Goal: Information Seeking & Learning: Learn about a topic

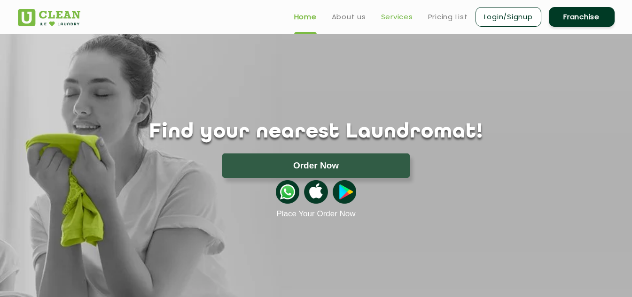
click at [390, 12] on link "Services" at bounding box center [397, 16] width 32 height 11
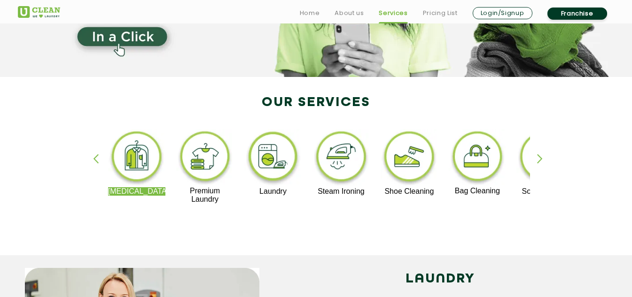
scroll to position [141, 0]
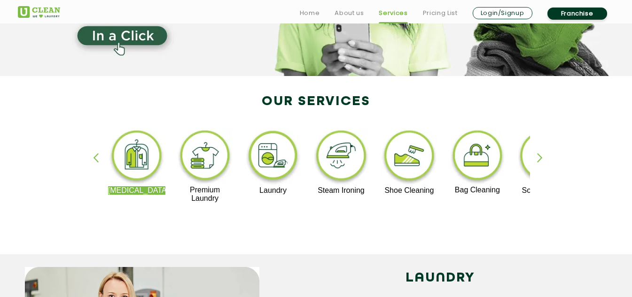
click at [539, 156] on div "button" at bounding box center [544, 166] width 14 height 26
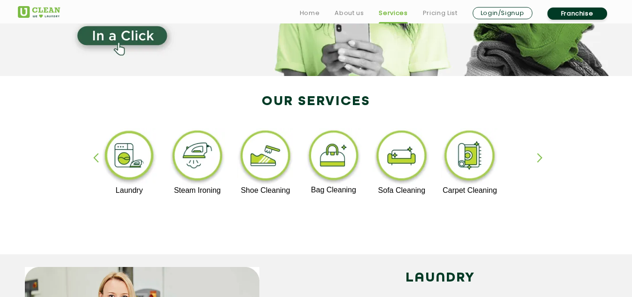
click at [95, 155] on div "button" at bounding box center [100, 166] width 14 height 26
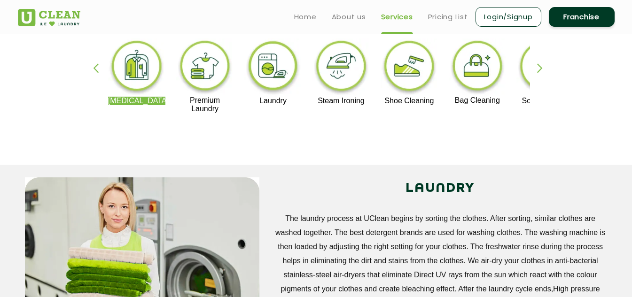
scroll to position [94, 0]
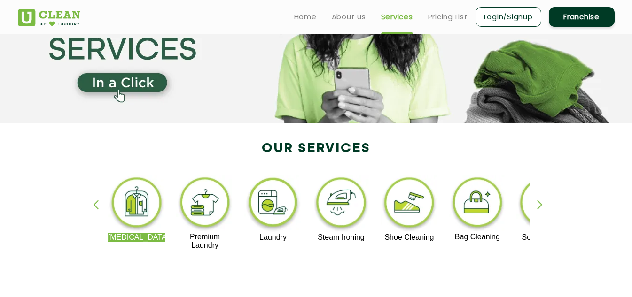
click at [538, 203] on div "button" at bounding box center [544, 213] width 14 height 26
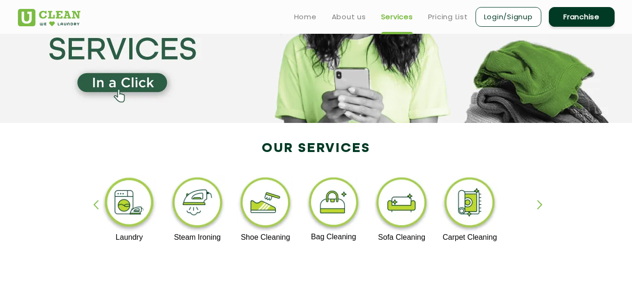
click at [139, 201] on img at bounding box center [130, 204] width 58 height 58
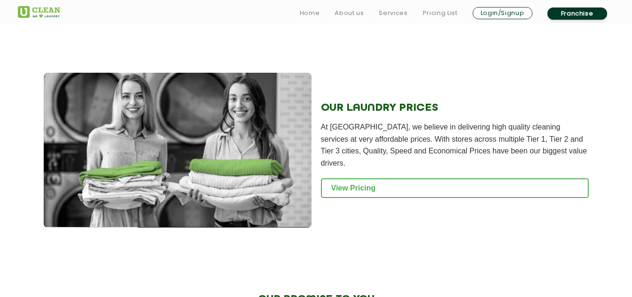
scroll to position [1234, 0]
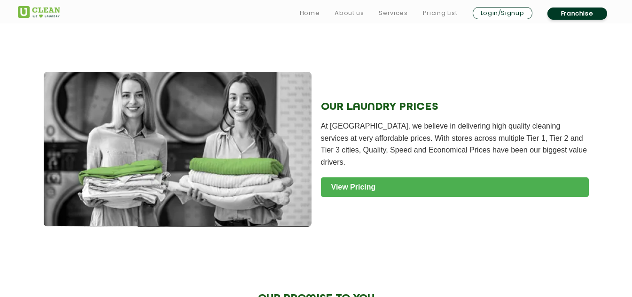
click at [357, 179] on link "View Pricing" at bounding box center [455, 188] width 268 height 20
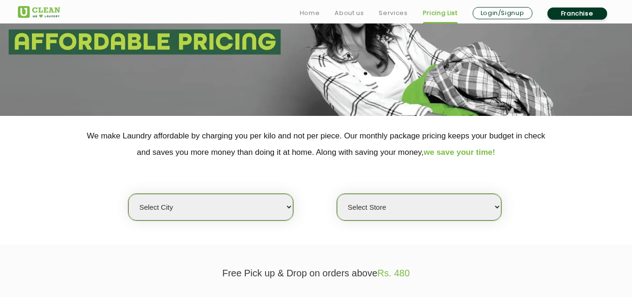
scroll to position [235, 0]
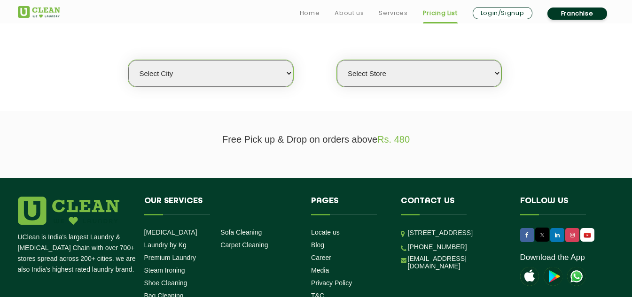
click at [230, 69] on select "Select city Aalo Agartala Agra Ahmedabad Akola Aligarh Alwar - UClean Select Am…" at bounding box center [210, 73] width 164 height 27
select select "128"
click at [128, 60] on select "Select city Aalo Agartala Agra Ahmedabad Akola Aligarh Alwar - UClean Select Am…" at bounding box center [210, 73] width 164 height 27
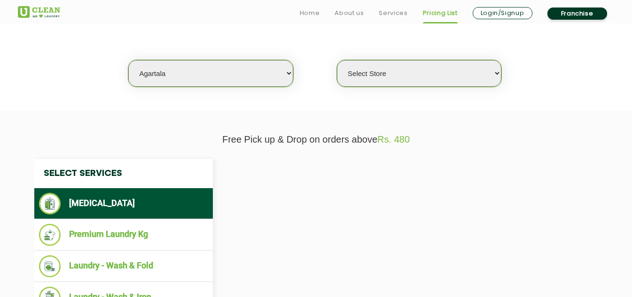
select select "0"
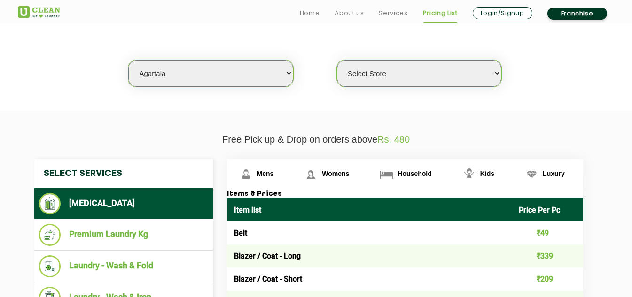
click at [375, 68] on select "Select Store UClean Agartala" at bounding box center [419, 73] width 164 height 27
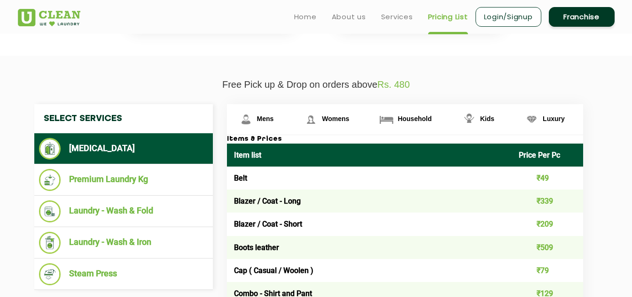
scroll to position [282, 0]
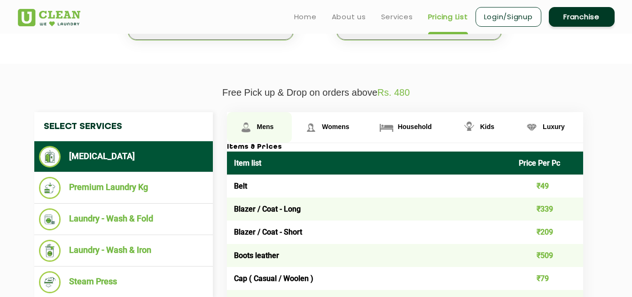
click at [267, 129] on span "Mens" at bounding box center [265, 127] width 17 height 8
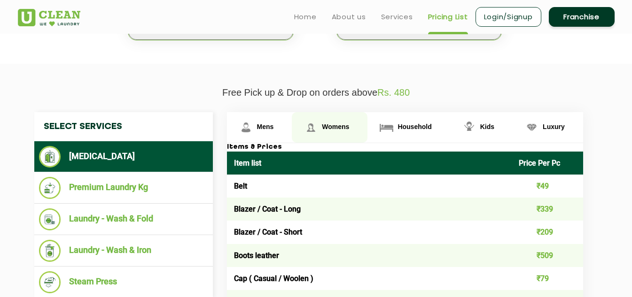
click at [274, 127] on span "Womens" at bounding box center [265, 127] width 17 height 8
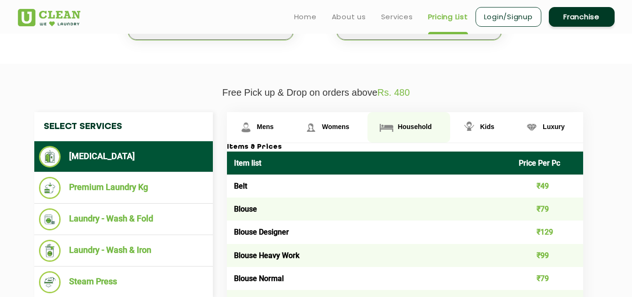
click at [274, 124] on span "Household" at bounding box center [265, 127] width 17 height 8
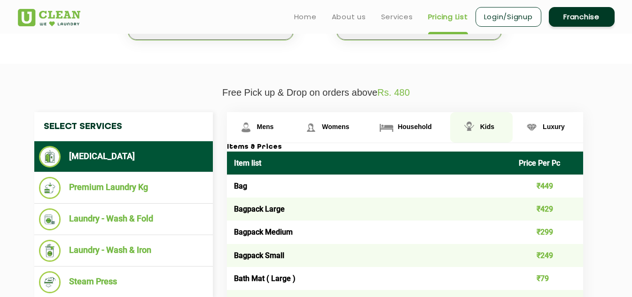
click at [292, 121] on link "Kids" at bounding box center [259, 127] width 65 height 31
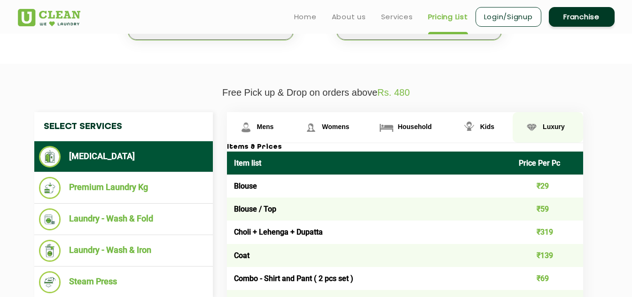
click at [274, 124] on span "Luxury" at bounding box center [265, 127] width 17 height 8
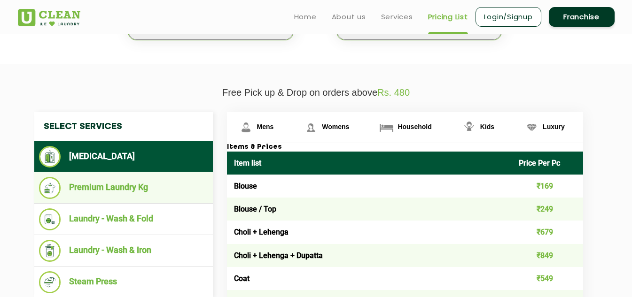
click at [139, 187] on li "Premium Laundry Kg" at bounding box center [123, 188] width 169 height 22
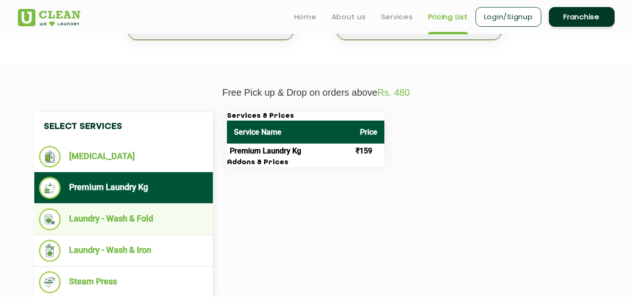
click at [116, 217] on li "Laundry - Wash & Fold" at bounding box center [123, 220] width 169 height 22
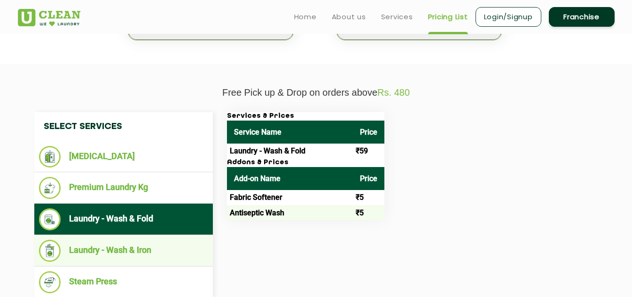
click at [120, 246] on li "Laundry - Wash & Iron" at bounding box center [123, 251] width 169 height 22
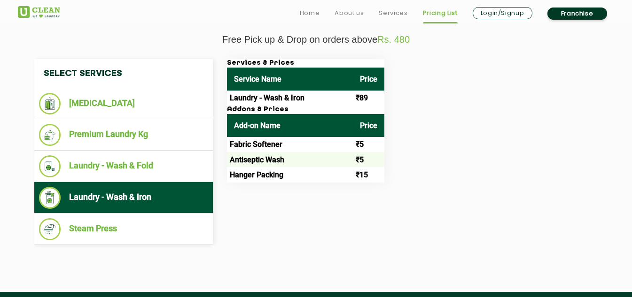
scroll to position [376, 0]
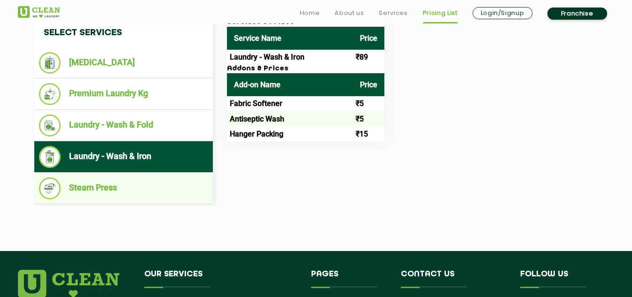
click at [103, 186] on li "Steam Press" at bounding box center [123, 189] width 169 height 22
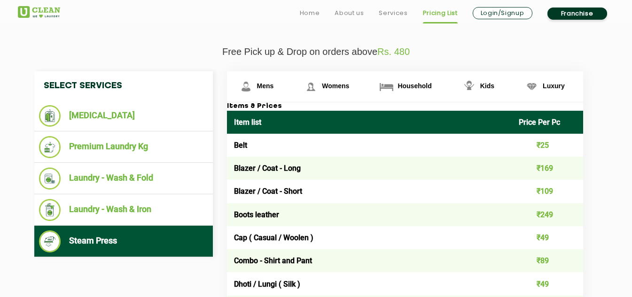
scroll to position [329, 0]
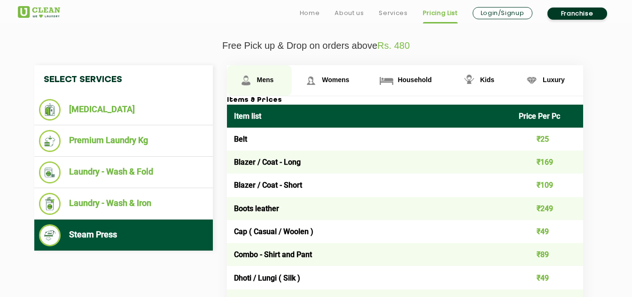
click at [263, 78] on span "Mens" at bounding box center [265, 80] width 17 height 8
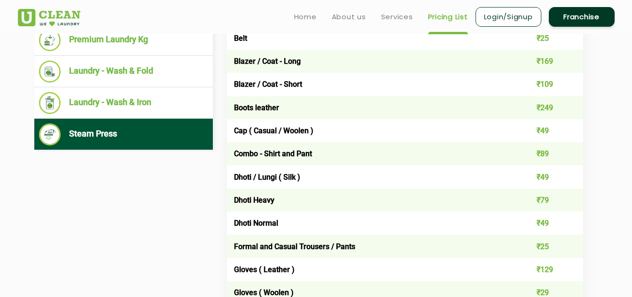
scroll to position [376, 0]
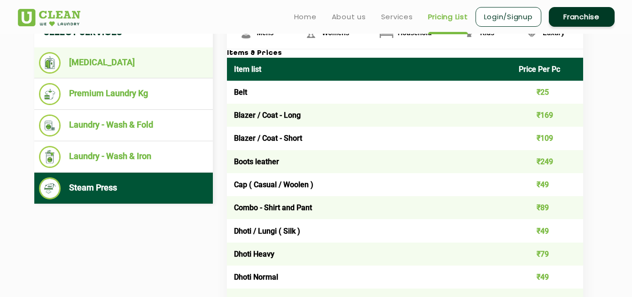
click at [97, 64] on li "[MEDICAL_DATA]" at bounding box center [123, 63] width 169 height 22
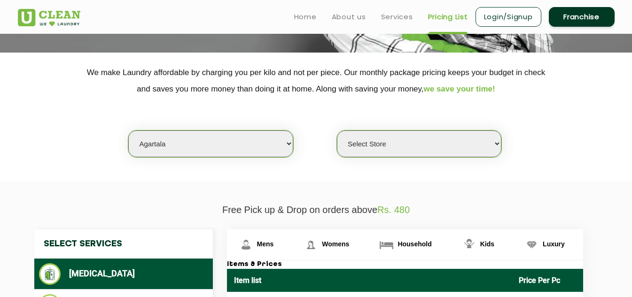
scroll to position [158, 0]
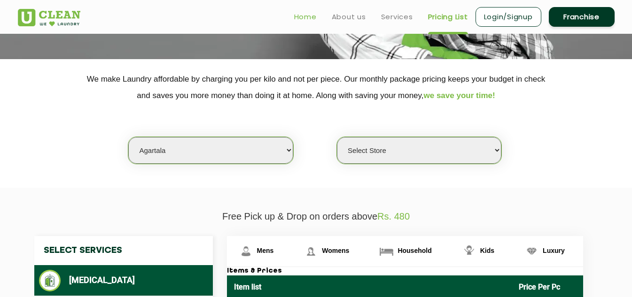
click at [302, 16] on link "Home" at bounding box center [305, 16] width 23 height 11
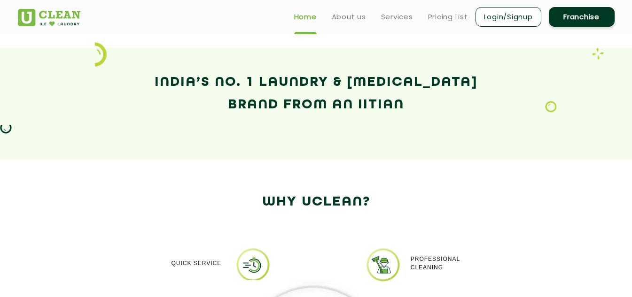
scroll to position [611, 0]
